Goal: Transaction & Acquisition: Purchase product/service

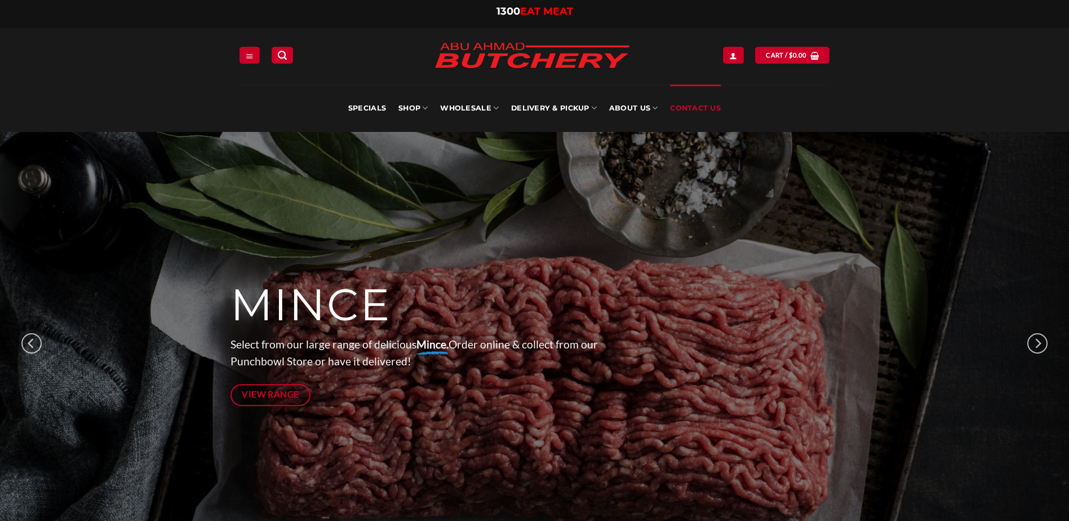
click at [696, 108] on link "Contact Us" at bounding box center [695, 108] width 51 height 47
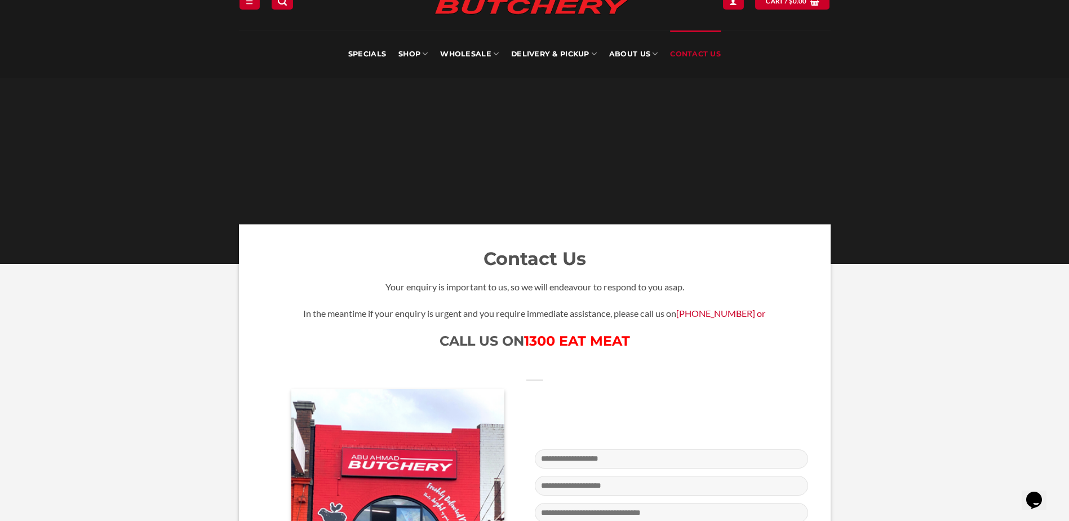
scroll to position [169, 0]
